Goal: Obtain resource: Download file/media

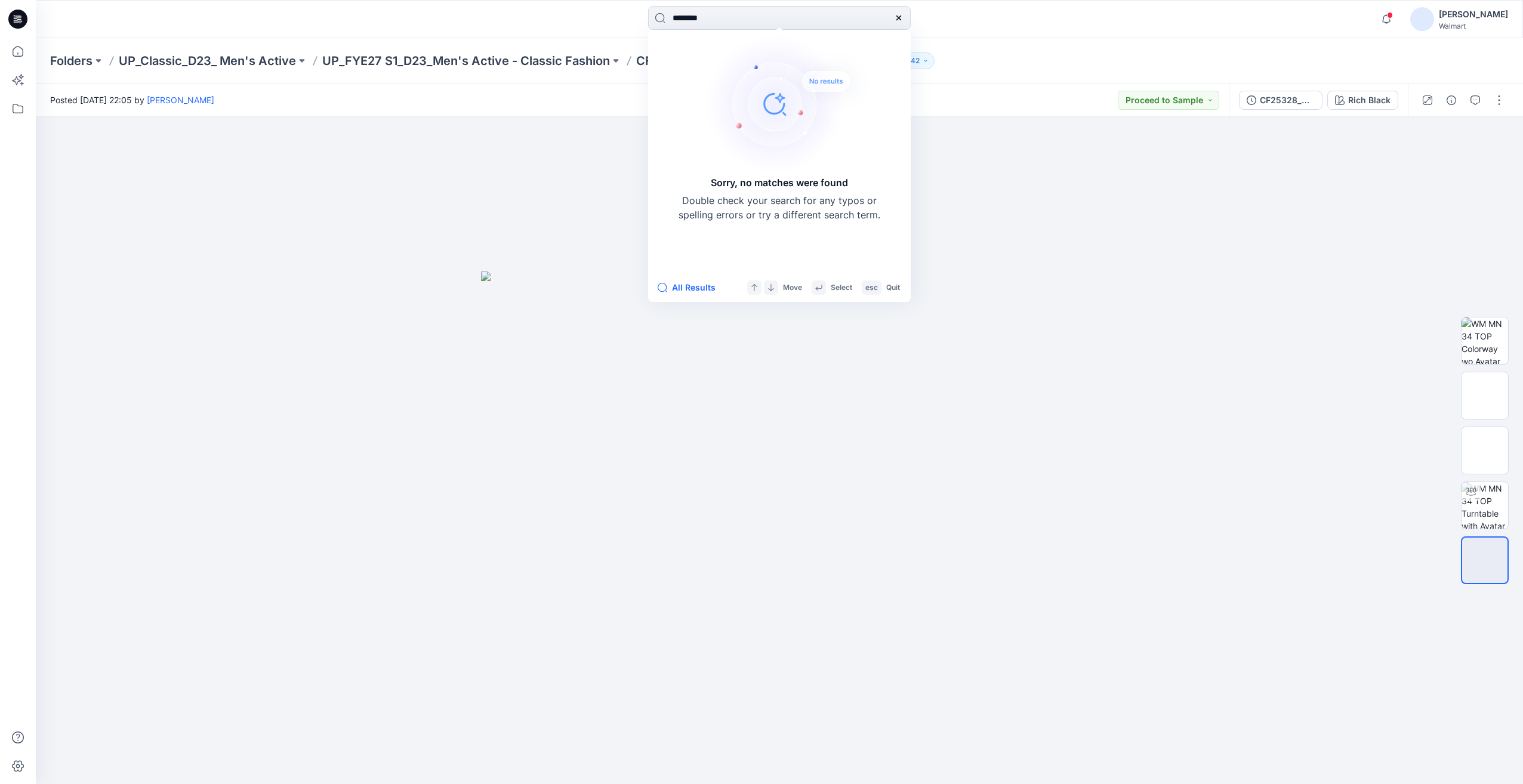
click at [902, 17] on icon at bounding box center [898, 18] width 9 height 9
click at [724, 17] on input at bounding box center [779, 18] width 263 height 24
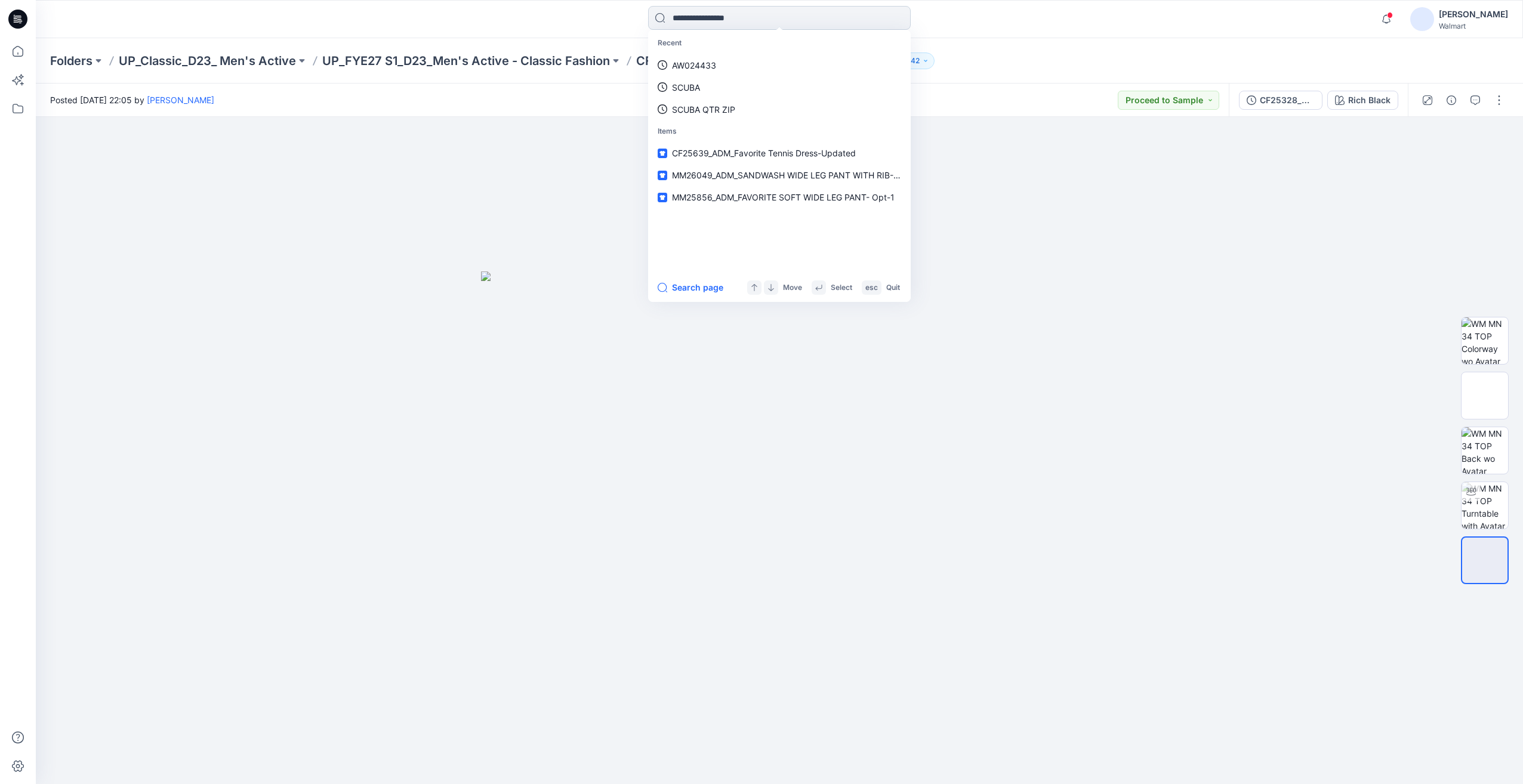
paste input "*******"
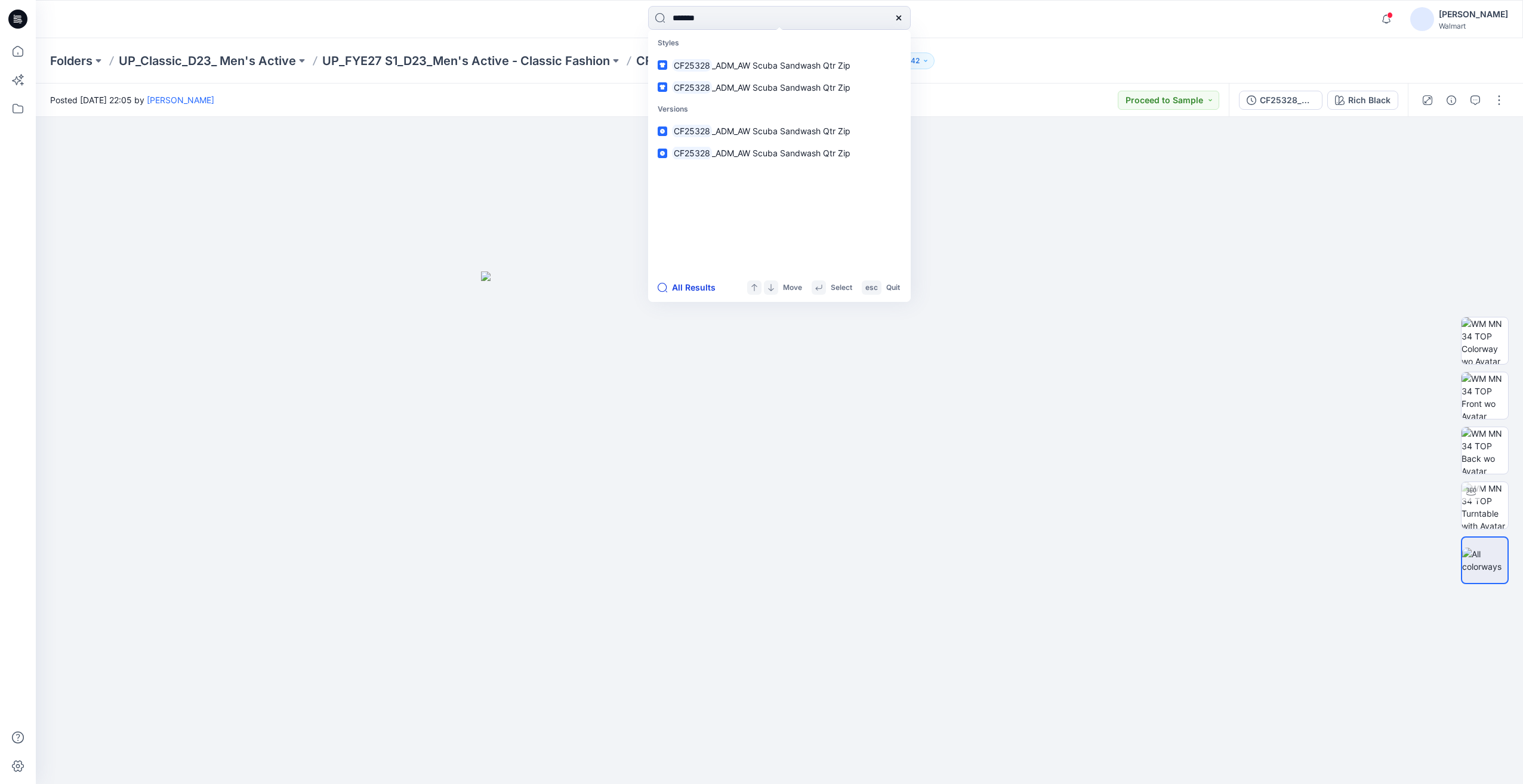
type input "*******"
click at [692, 288] on button "All Results" at bounding box center [691, 287] width 66 height 14
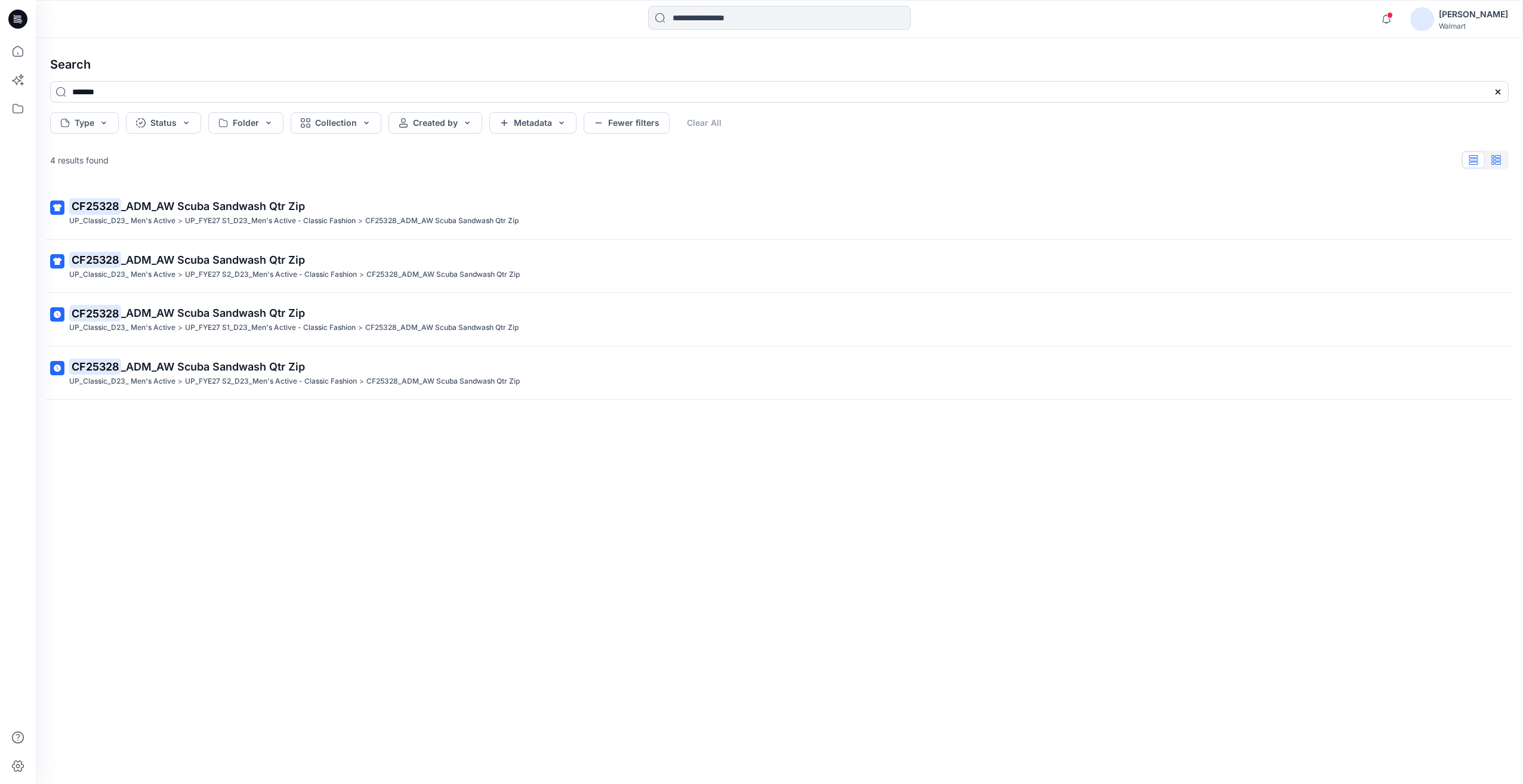
click at [1495, 161] on icon "button" at bounding box center [1496, 160] width 9 height 9
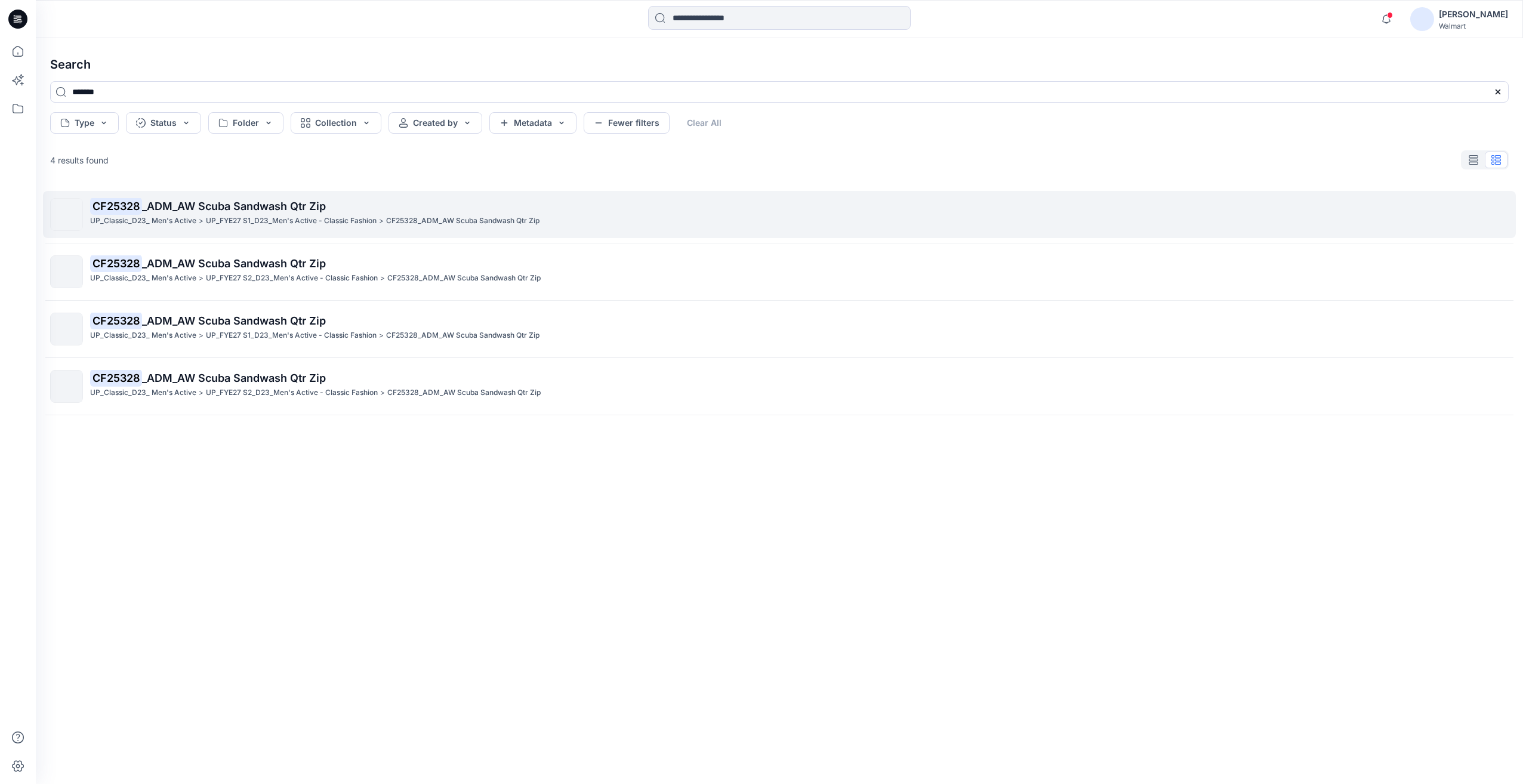
click at [182, 218] on p "UP_Classic_D23_ Men's Active" at bounding box center [144, 220] width 106 height 13
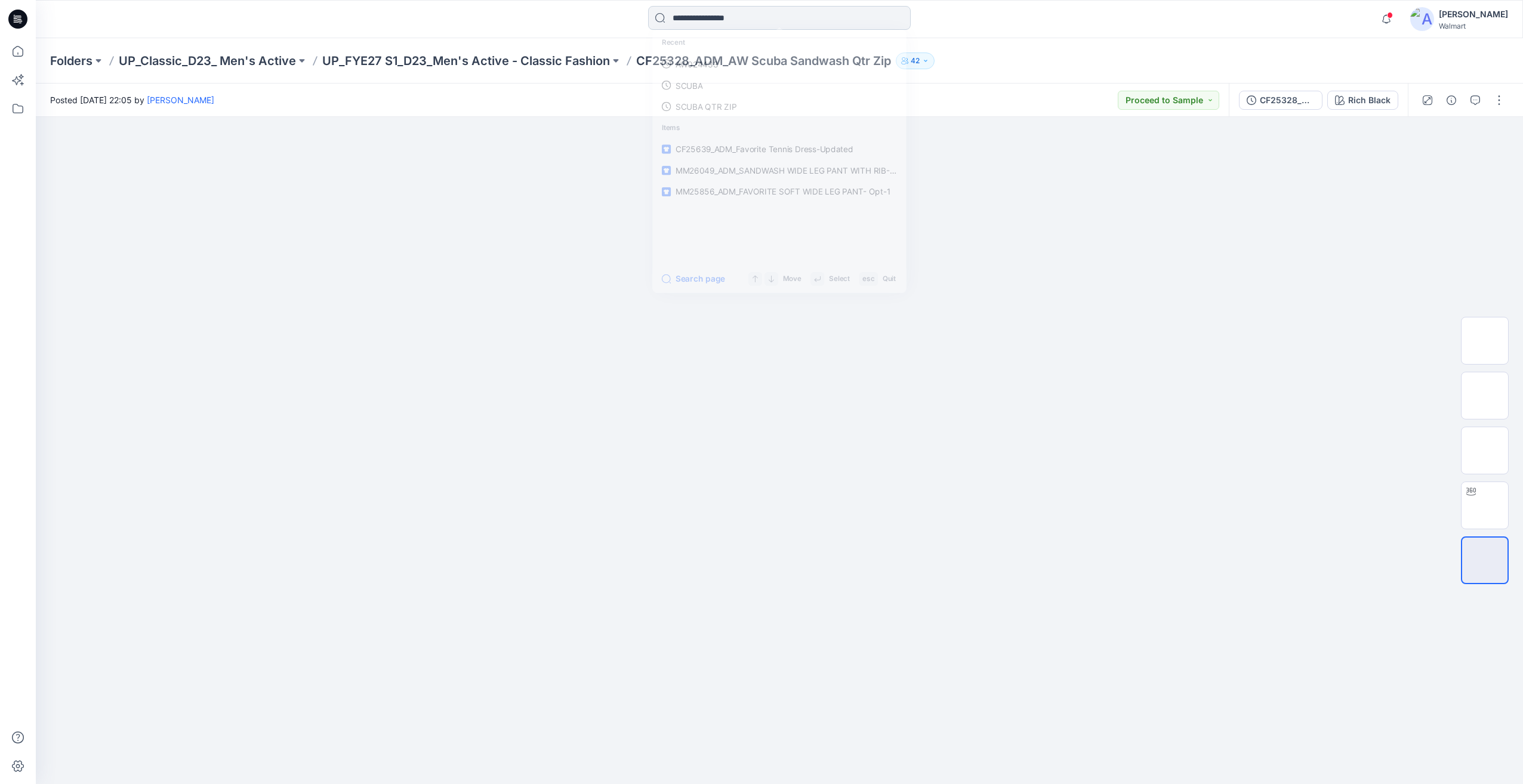
click at [717, 21] on input at bounding box center [779, 18] width 263 height 24
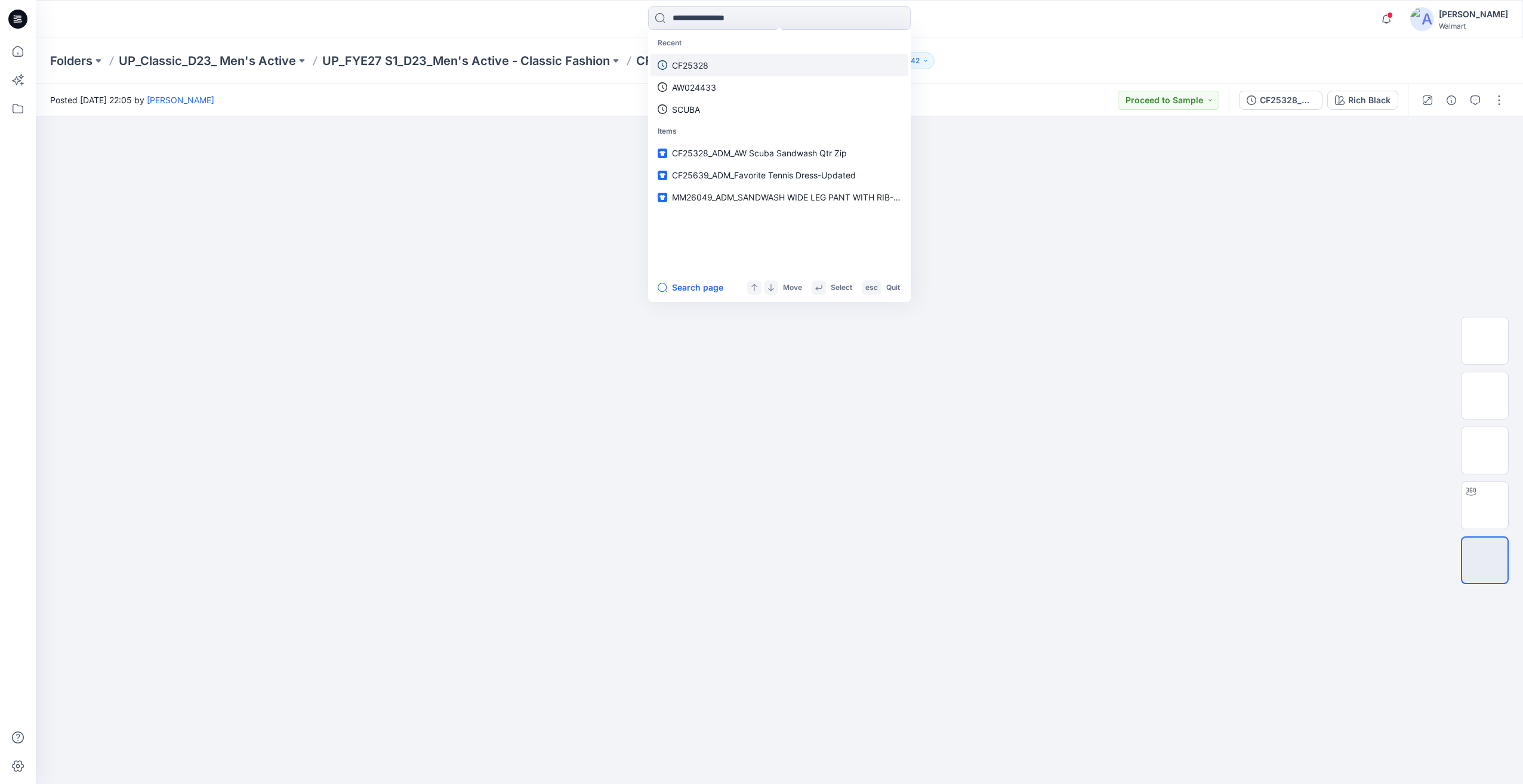
click at [718, 59] on link "CF25328" at bounding box center [779, 65] width 258 height 22
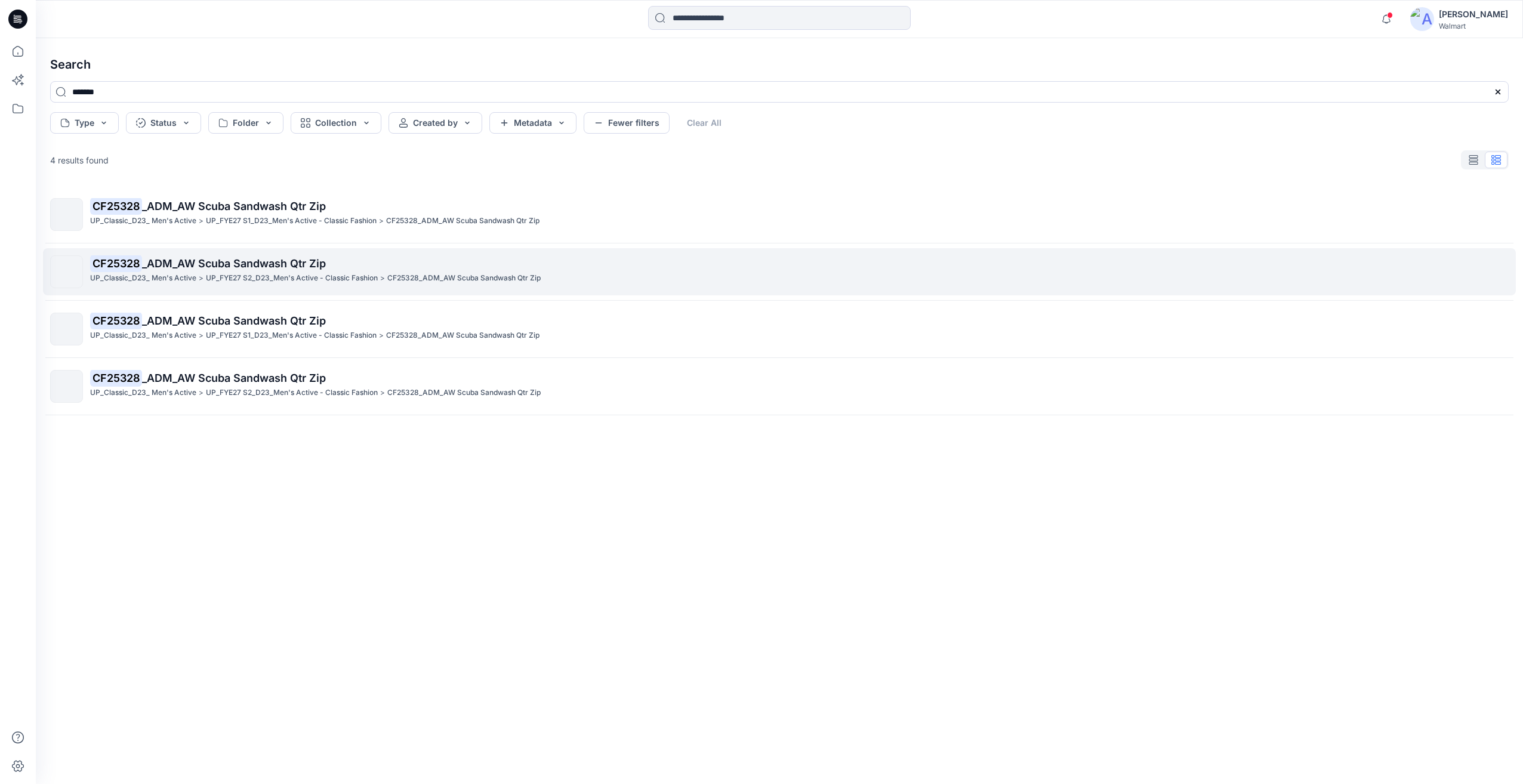
click at [220, 259] on span "_ADM_AW Scuba Sandwash Qtr Zip" at bounding box center [234, 263] width 184 height 13
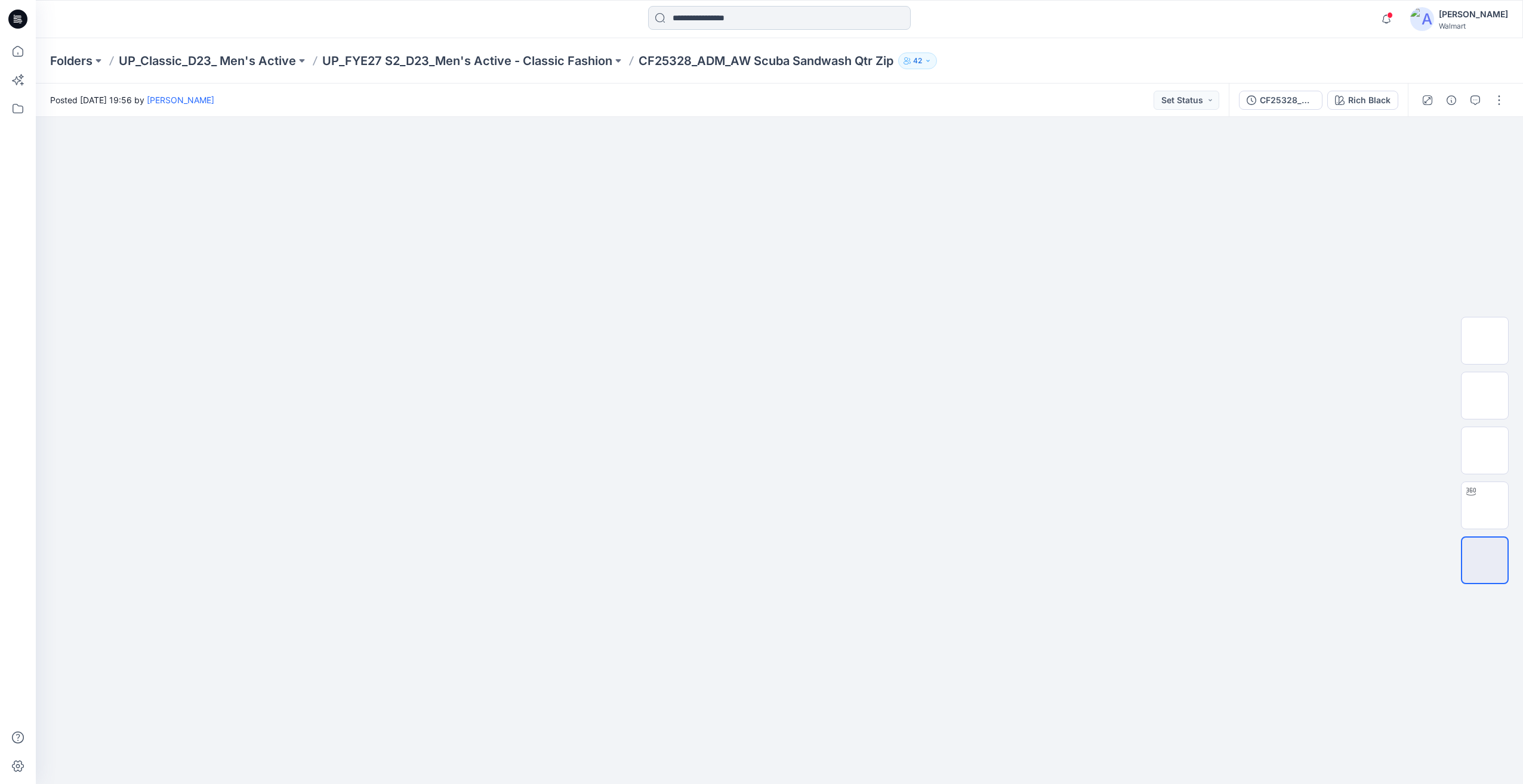
click at [698, 27] on input at bounding box center [779, 18] width 263 height 24
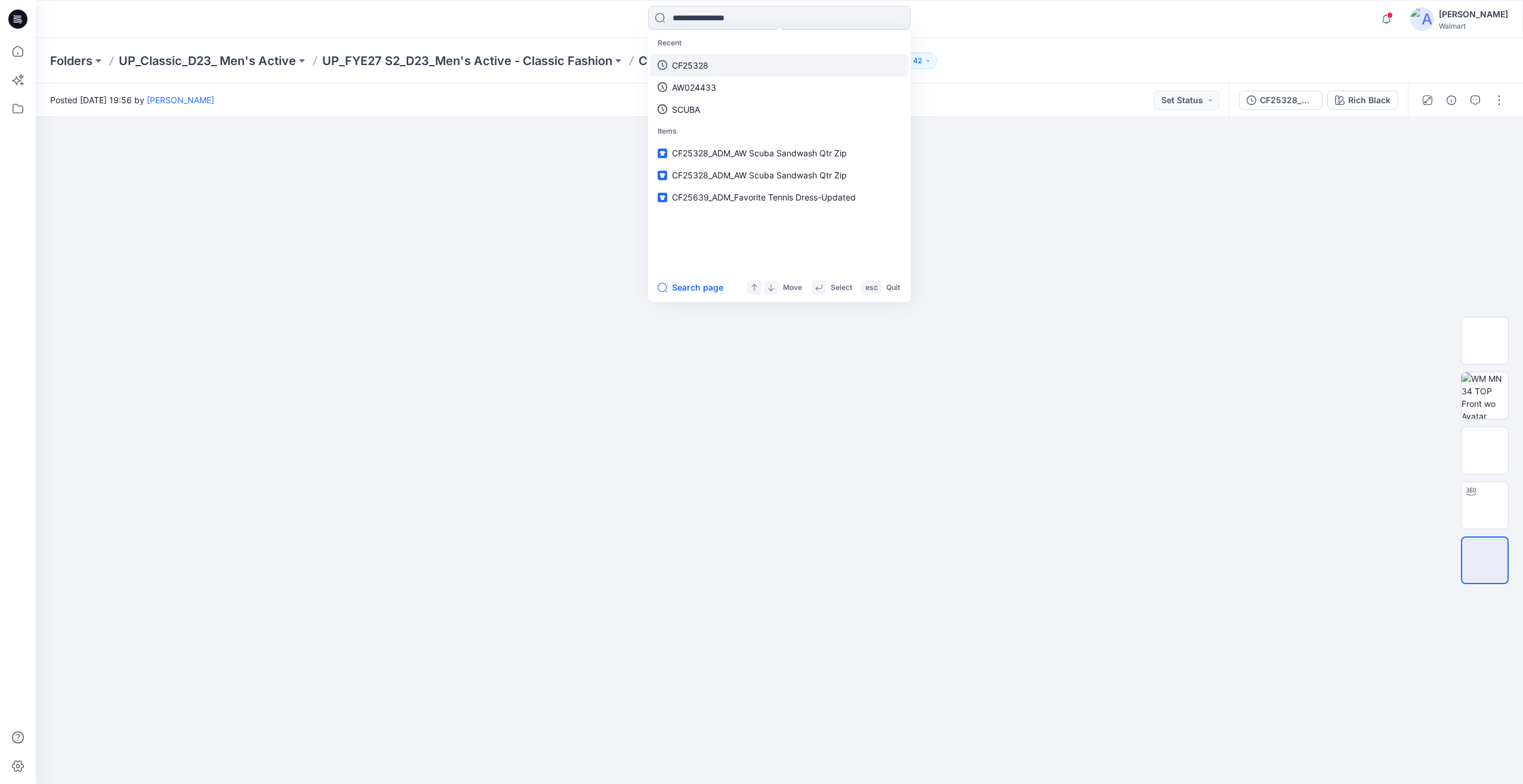
click at [688, 69] on p "CF25328" at bounding box center [690, 65] width 36 height 13
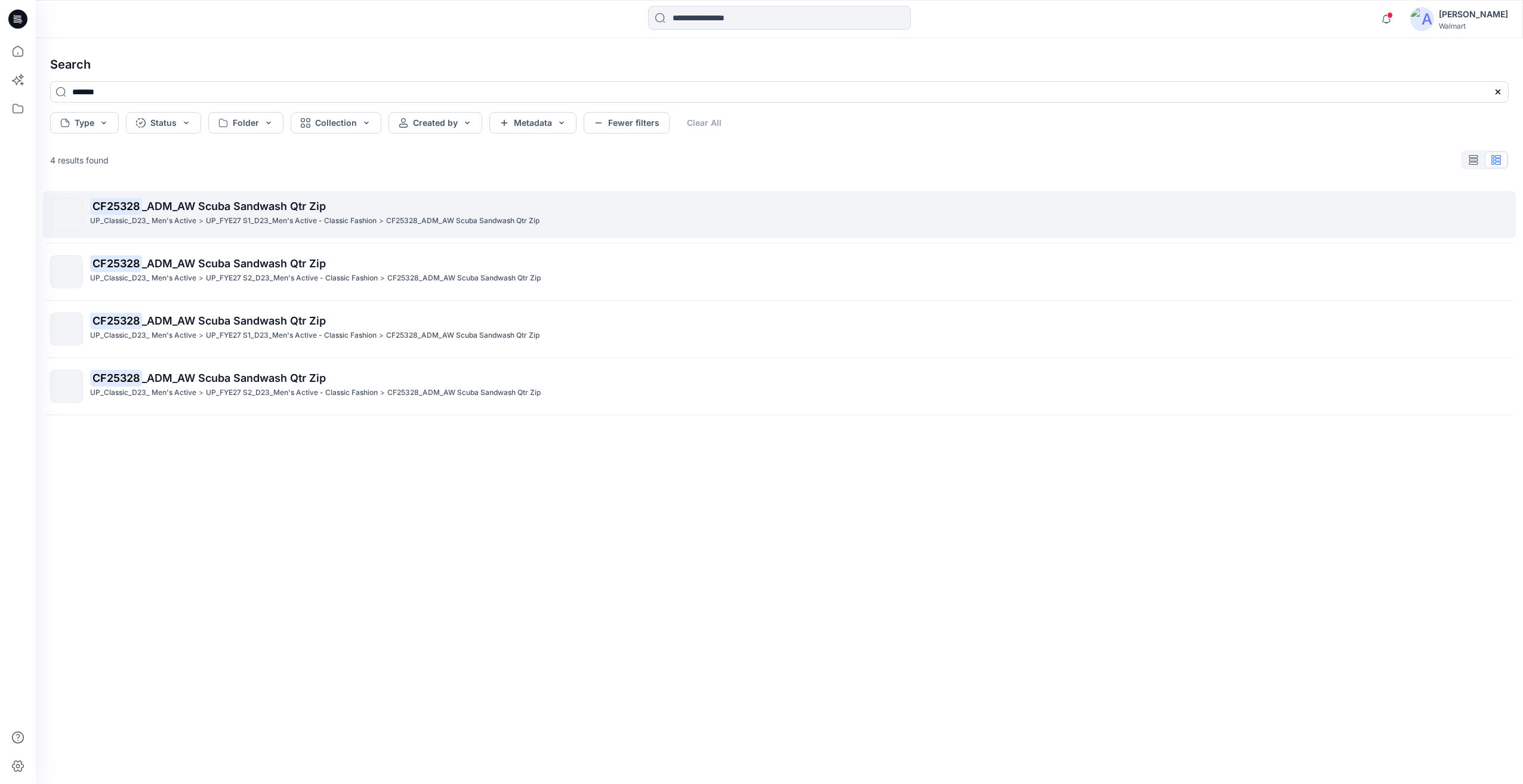
click at [311, 212] on span "_ADM_AW Scuba Sandwash Qtr Zip" at bounding box center [234, 206] width 184 height 13
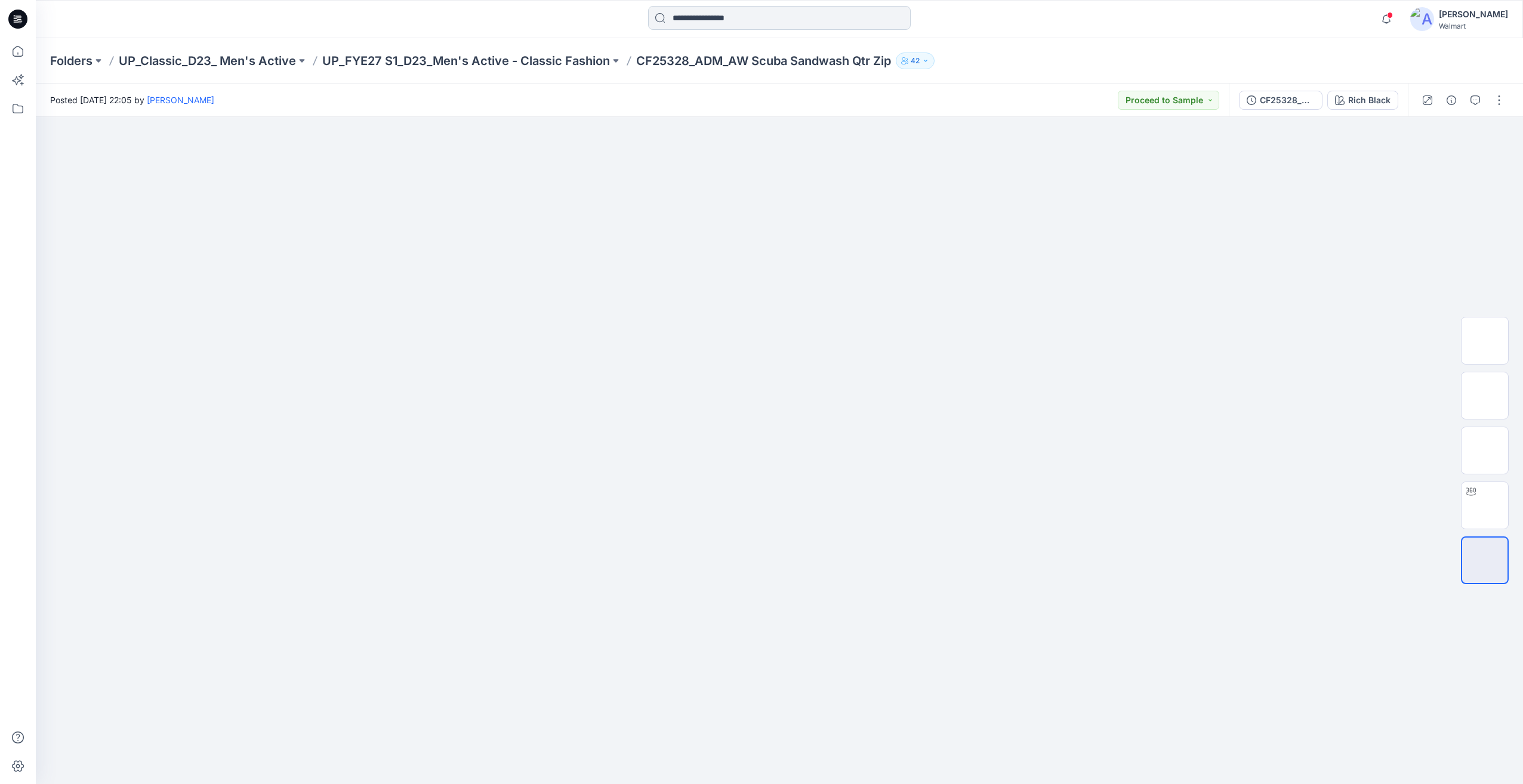
click at [704, 15] on input at bounding box center [779, 18] width 263 height 24
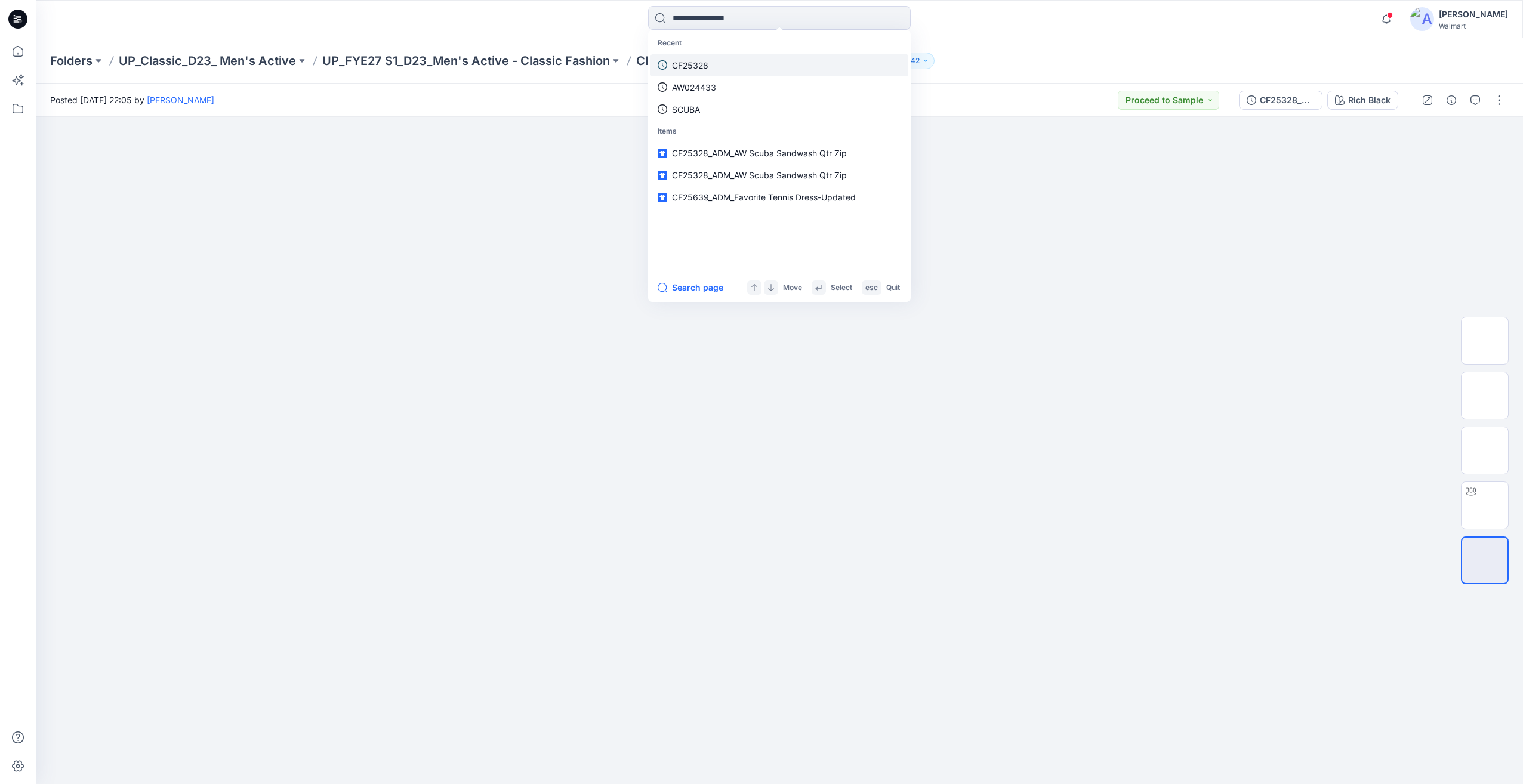
click at [697, 68] on p "CF25328" at bounding box center [690, 65] width 36 height 13
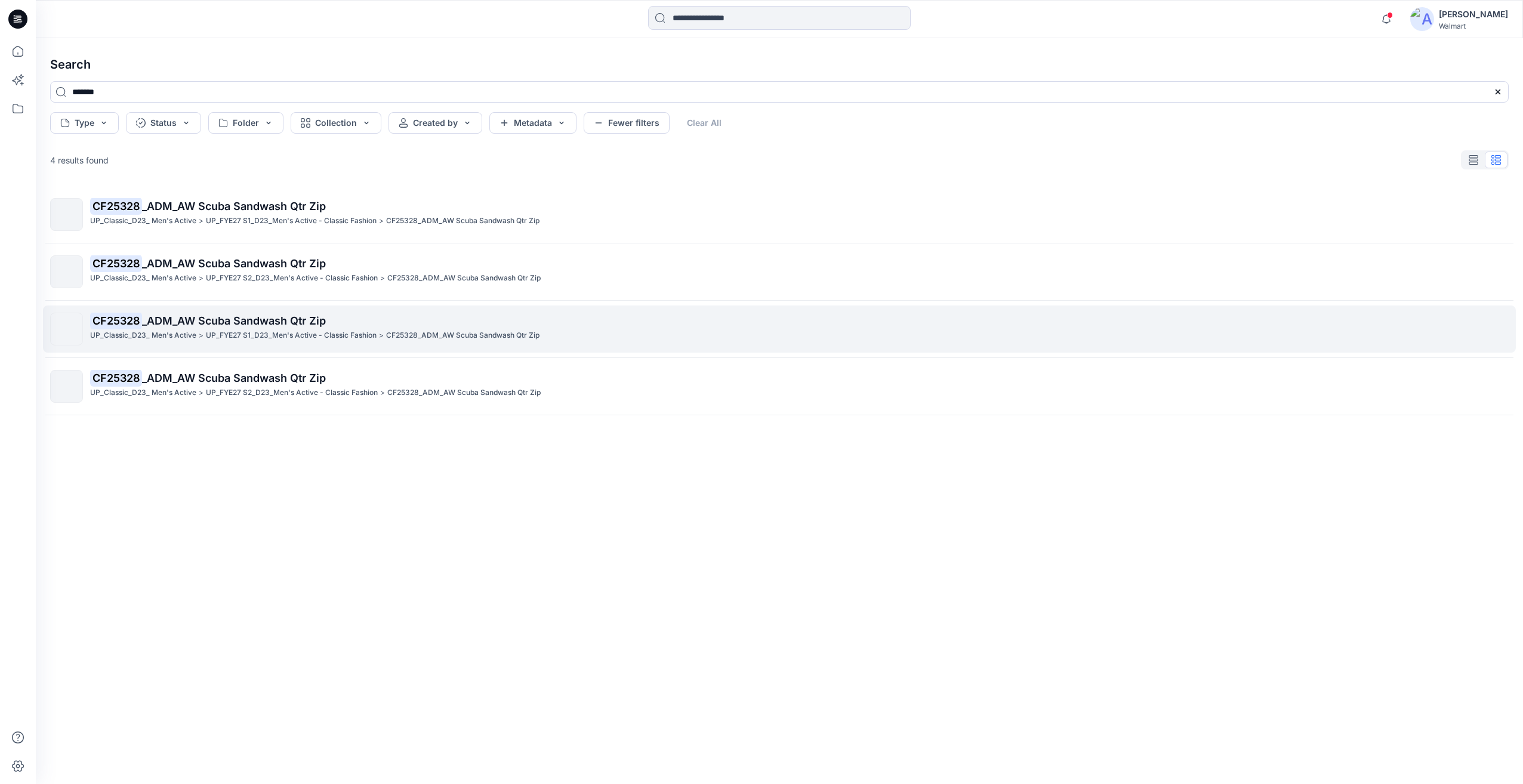
click at [347, 324] on p "CF25328 _ADM_AW Scuba Sandwash Qtr Zip" at bounding box center [800, 321] width 1418 height 17
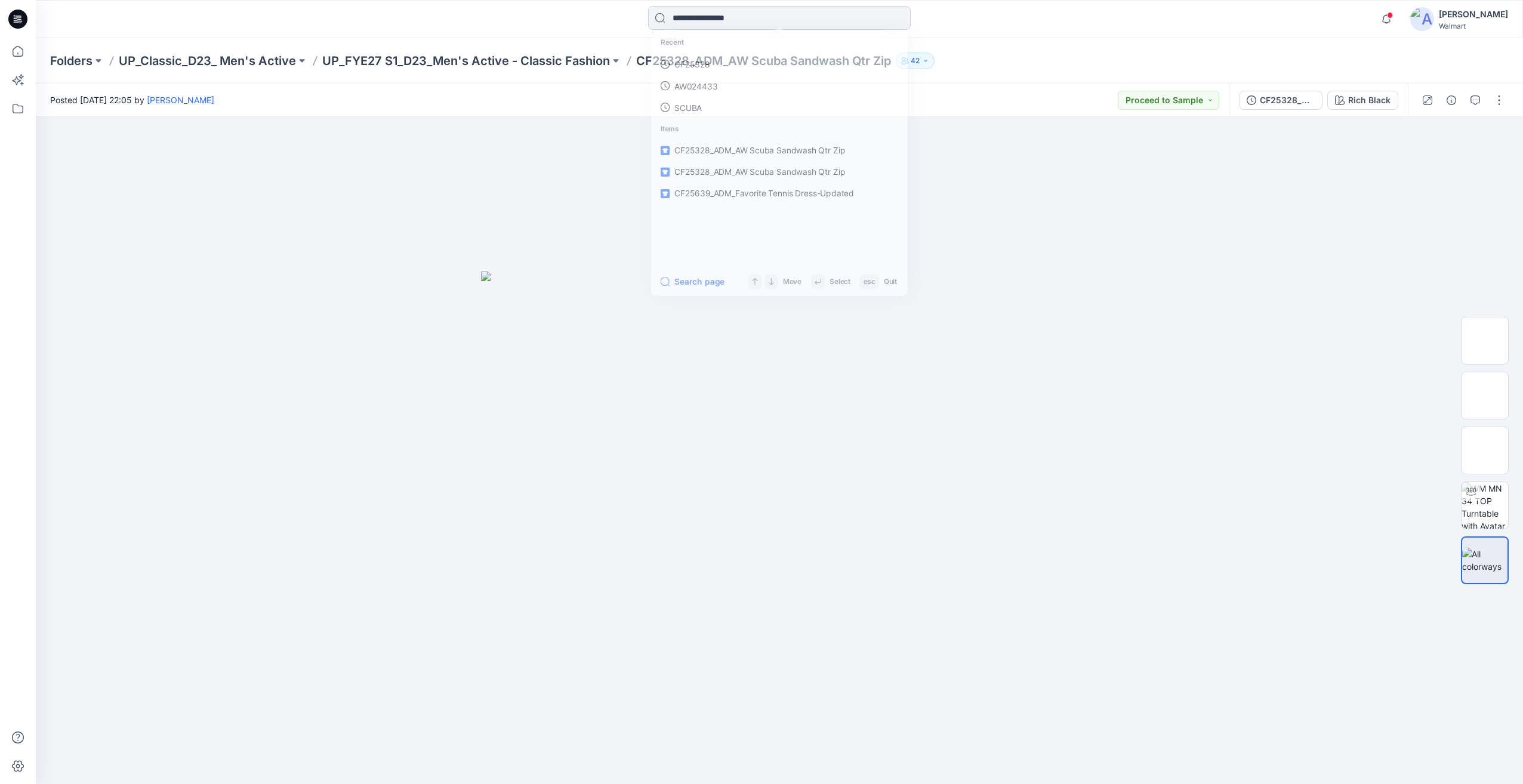
click at [763, 24] on input at bounding box center [779, 18] width 263 height 24
click at [729, 68] on link "CF25328" at bounding box center [779, 65] width 258 height 22
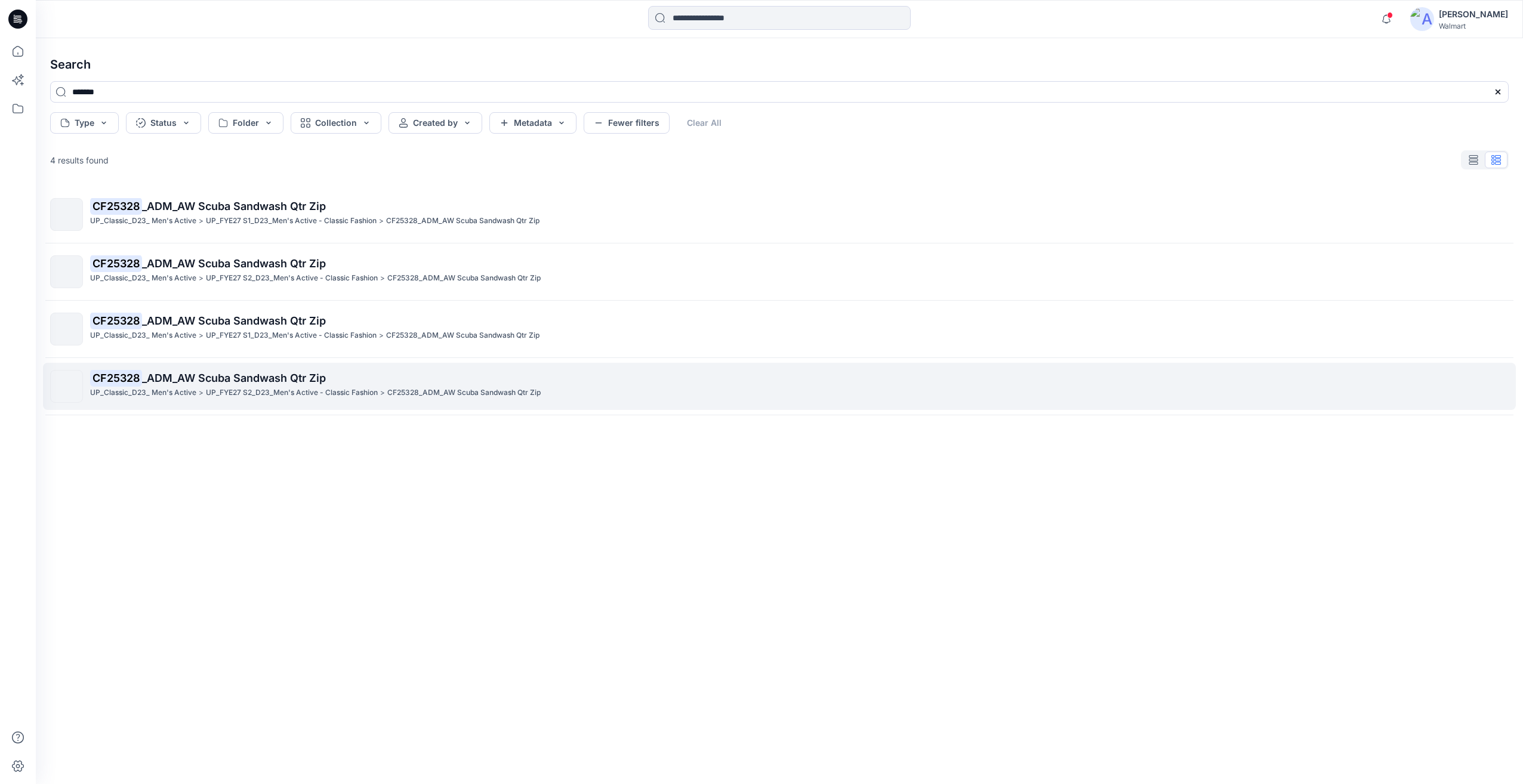
click at [259, 397] on p "UP_FYE27 S2_D23_Men's Active - Classic Fashion" at bounding box center [292, 393] width 172 height 13
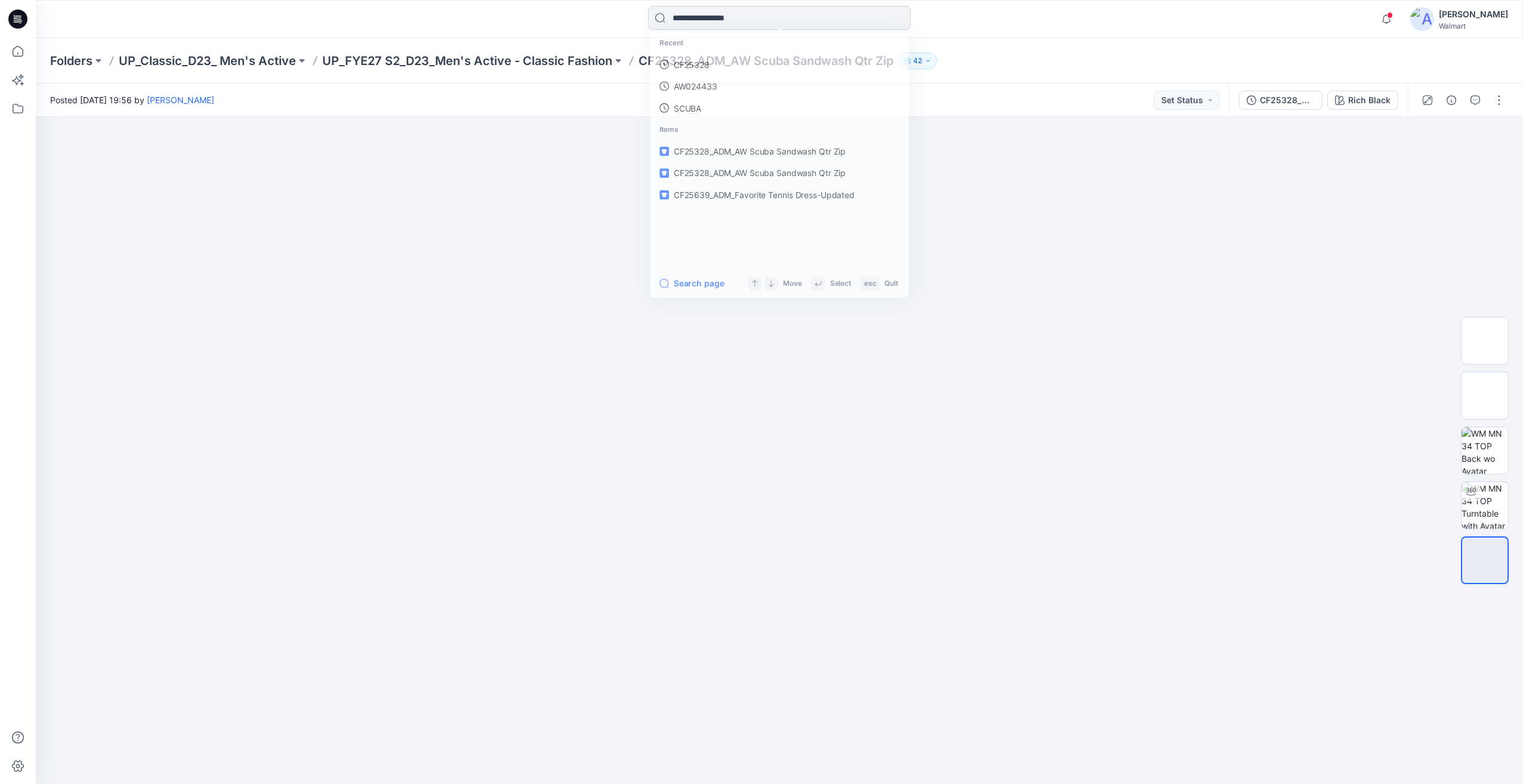
click at [718, 15] on input at bounding box center [779, 18] width 263 height 24
click at [714, 61] on link "CF25328" at bounding box center [779, 65] width 258 height 22
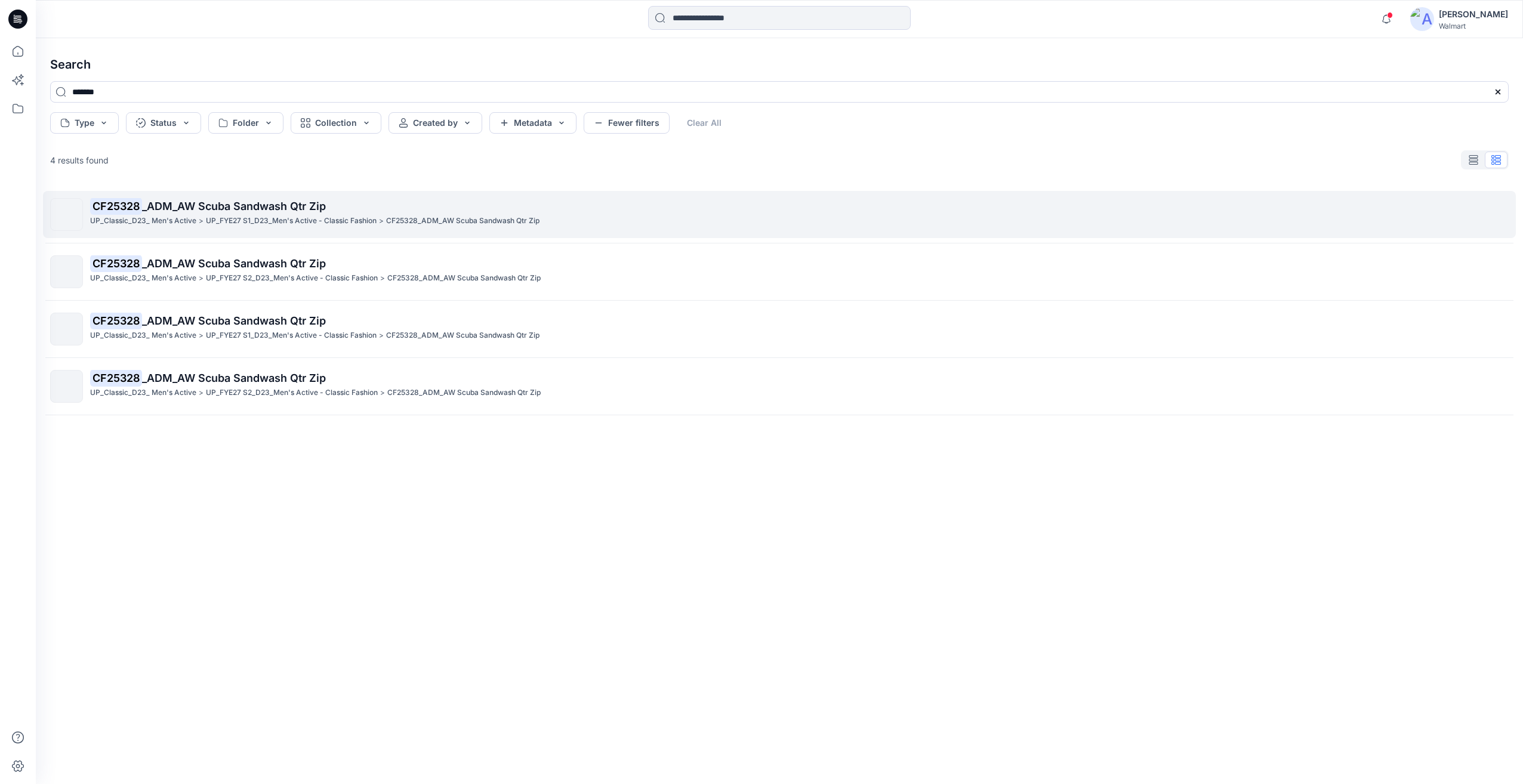
click at [257, 204] on span "_ADM_AW Scuba Sandwash Qtr Zip" at bounding box center [234, 206] width 184 height 13
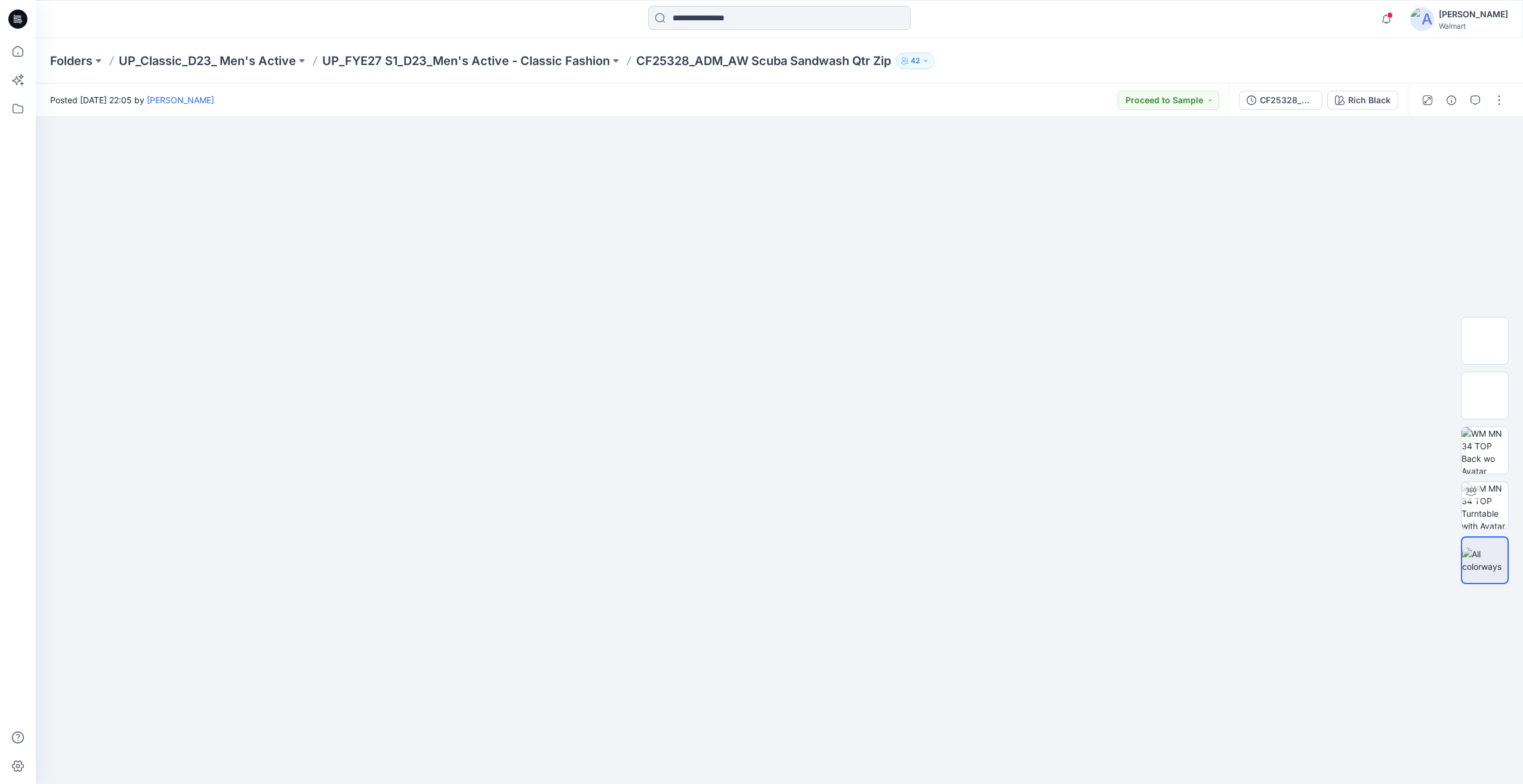
click at [752, 18] on input at bounding box center [779, 18] width 263 height 24
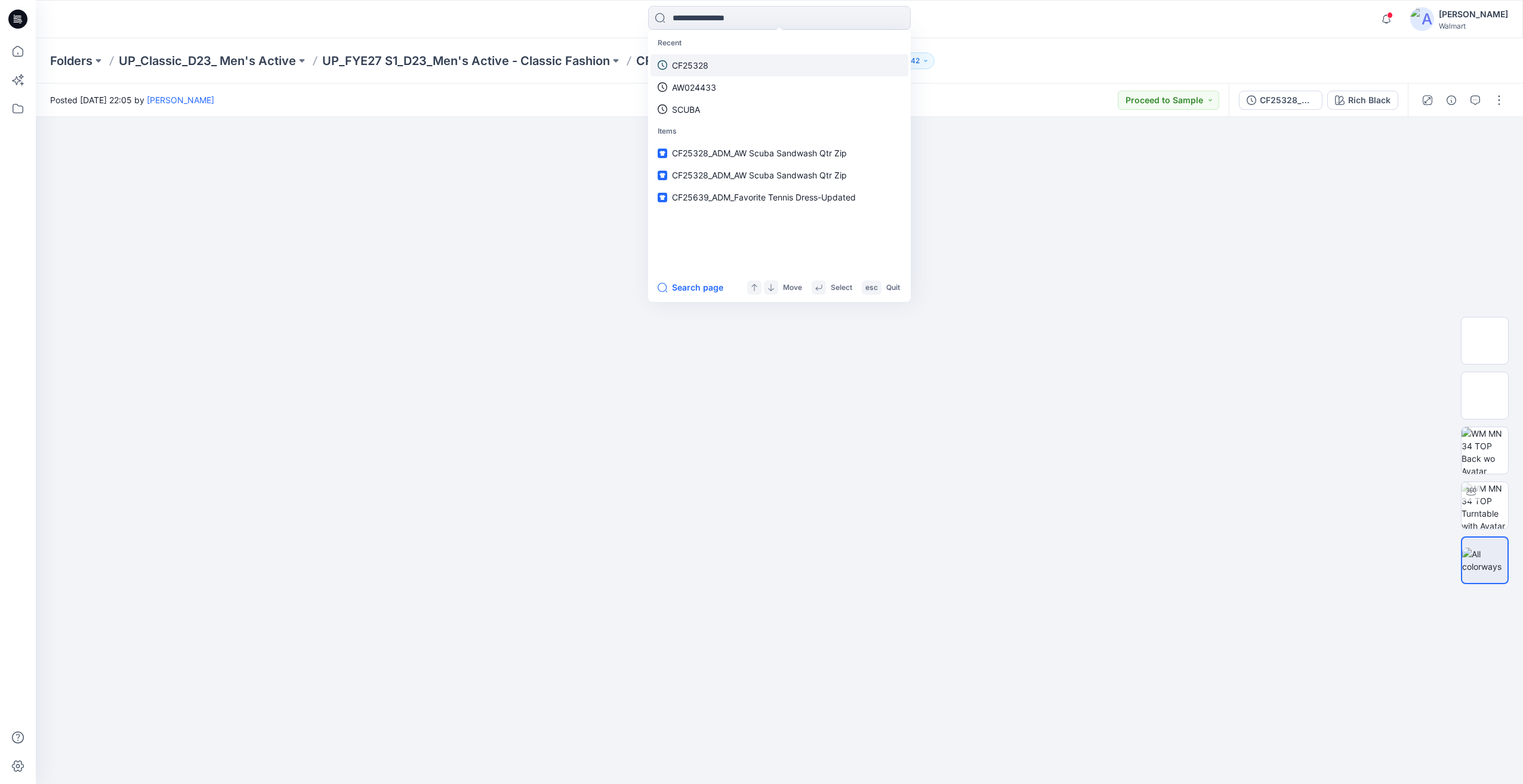
click at [713, 67] on link "CF25328" at bounding box center [779, 65] width 258 height 22
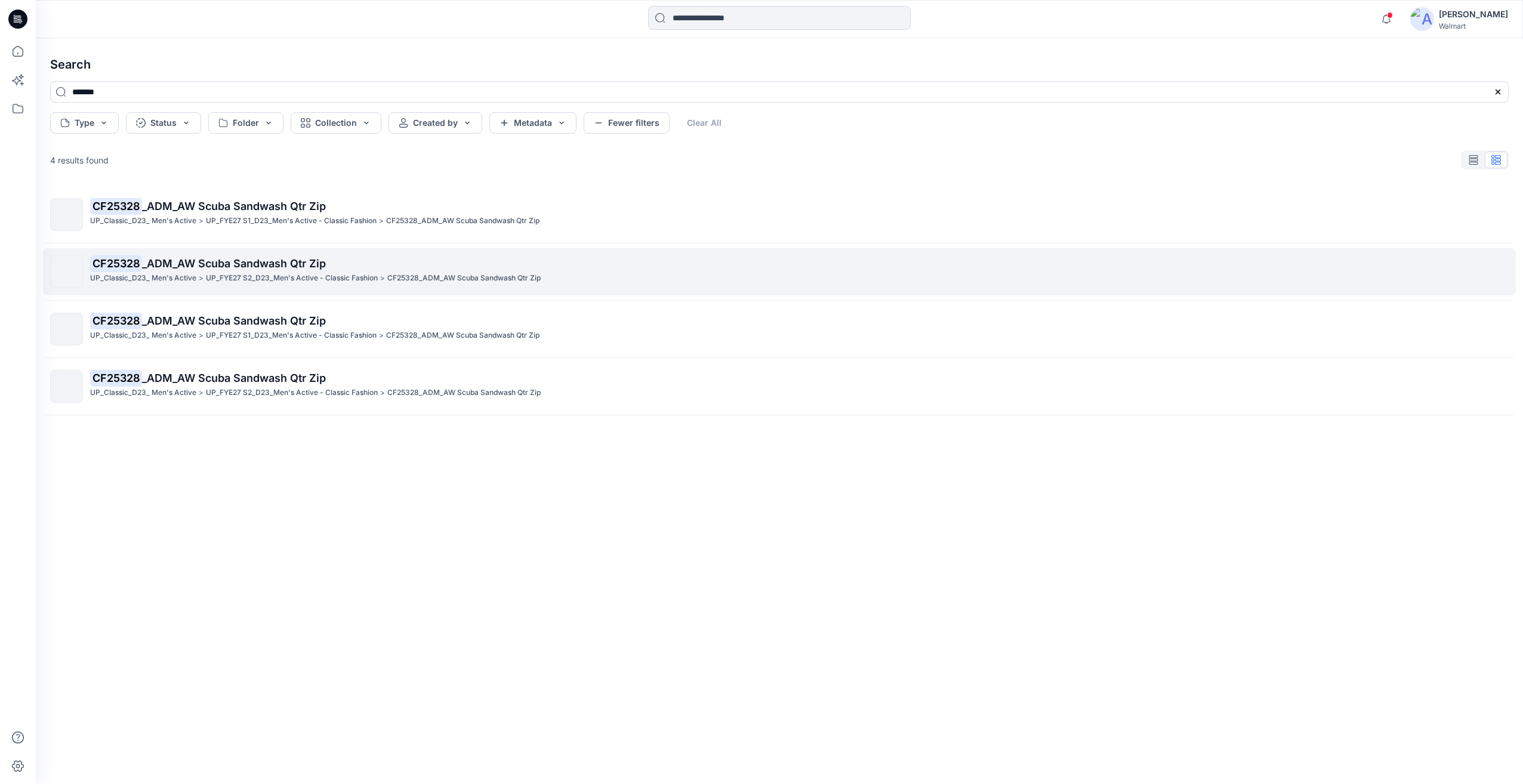
click at [434, 275] on p "CF25328_ADM_AW Scuba Sandwash Qtr Zip" at bounding box center [464, 278] width 154 height 13
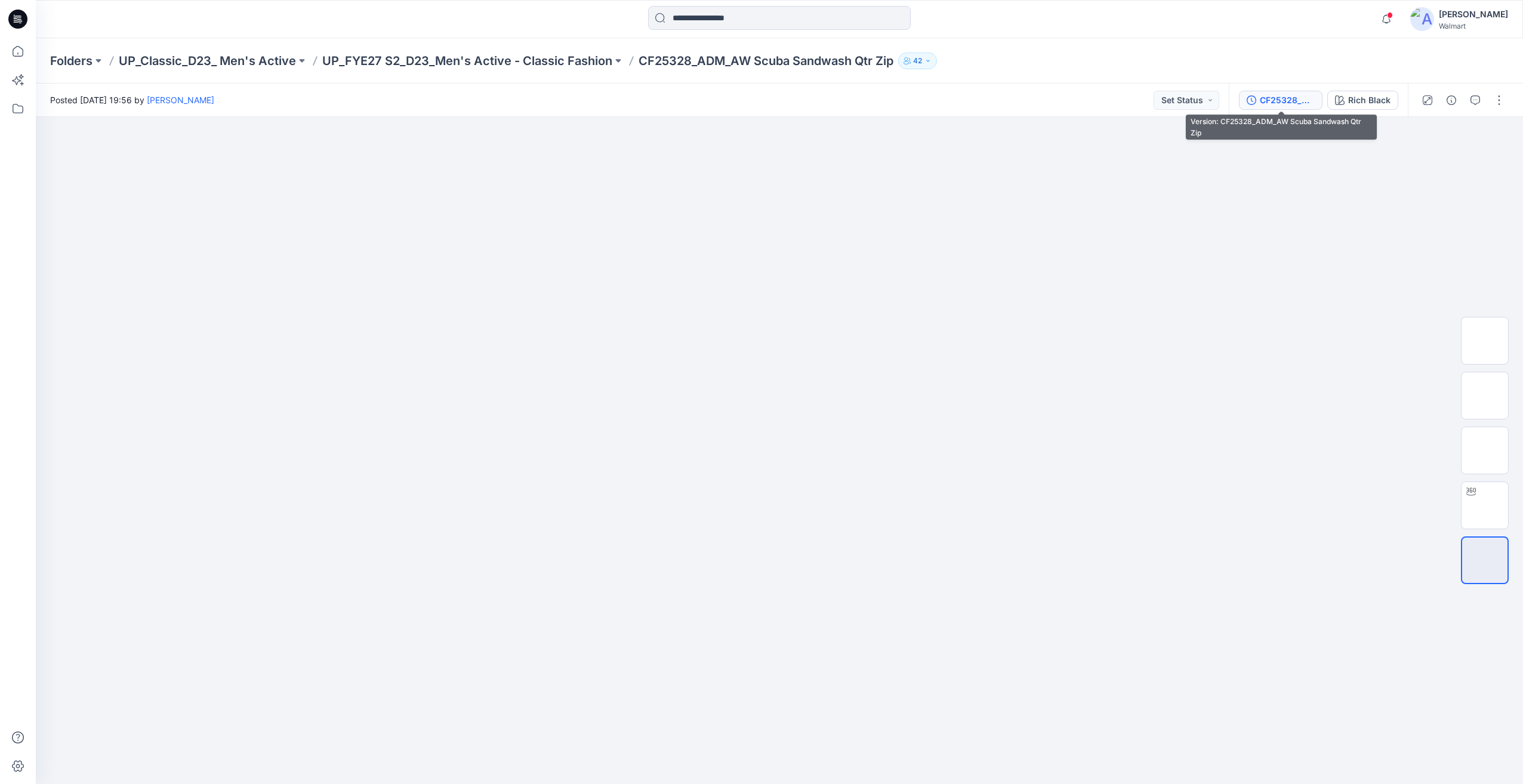
click at [1292, 106] on div "CF25328_ADM_AW Scuba Sandwash Qtr Zip" at bounding box center [1287, 101] width 55 height 14
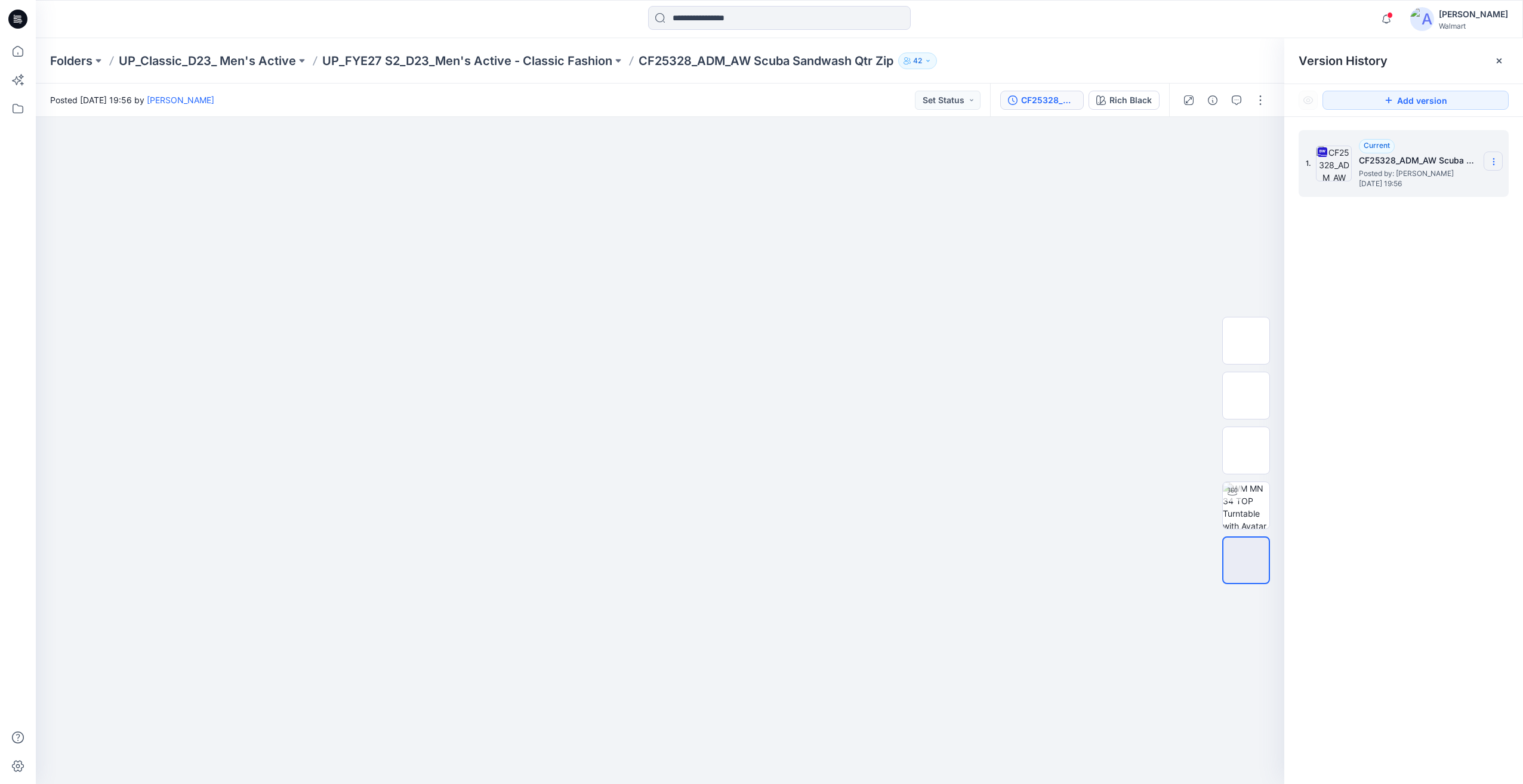
click at [1496, 161] on icon at bounding box center [1493, 161] width 9 height 9
click at [1462, 190] on span "Download Source BW File" at bounding box center [1433, 184] width 100 height 14
click at [1242, 518] on img at bounding box center [1246, 505] width 46 height 46
drag, startPoint x: 920, startPoint y: 338, endPoint x: 773, endPoint y: 481, distance: 205.1
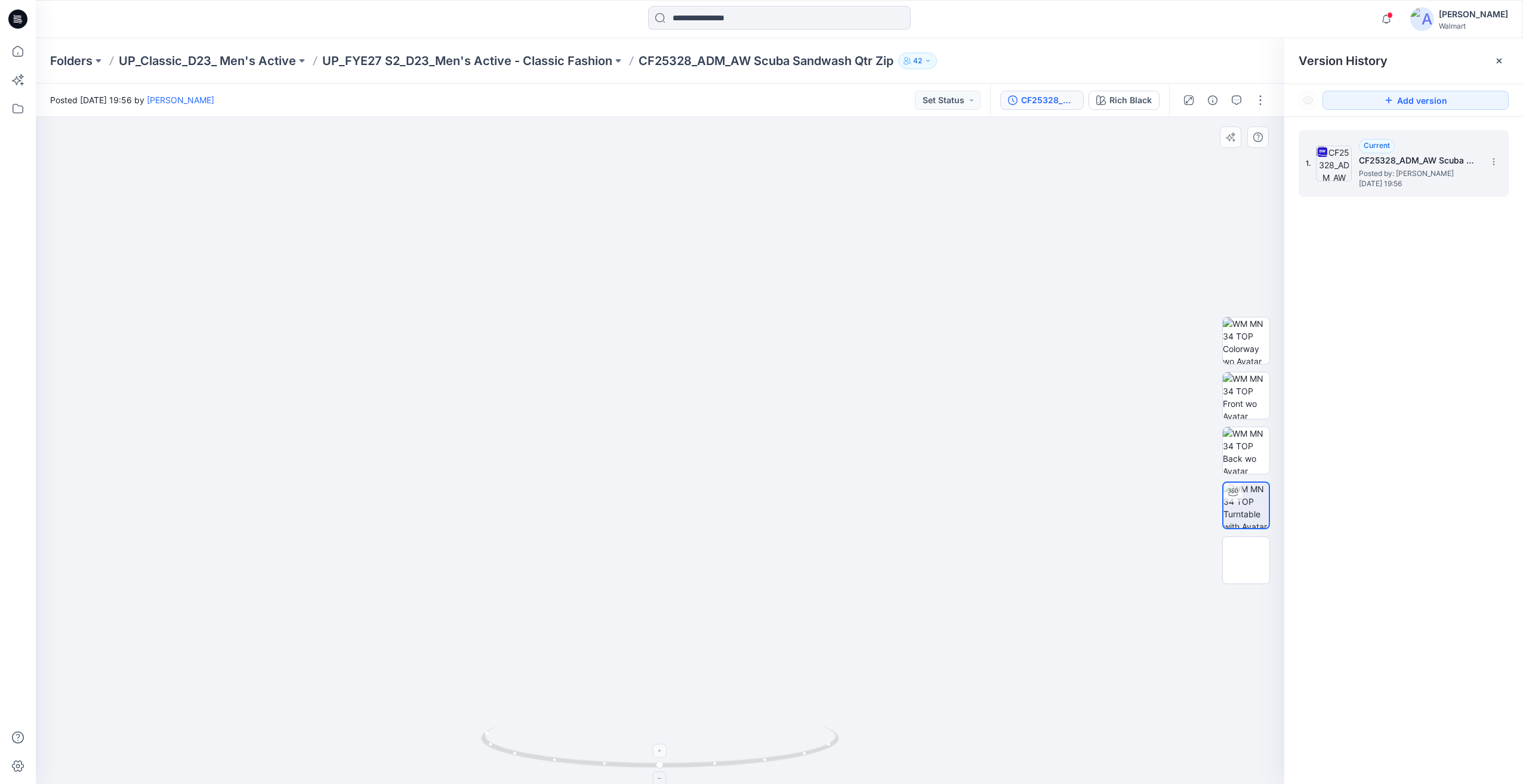
drag, startPoint x: 801, startPoint y: 683, endPoint x: 552, endPoint y: 731, distance: 253.6
drag, startPoint x: 689, startPoint y: 765, endPoint x: 573, endPoint y: 708, distance: 129.2
click at [573, 708] on div at bounding box center [660, 450] width 1249 height 667
